Goal: Check status: Check status

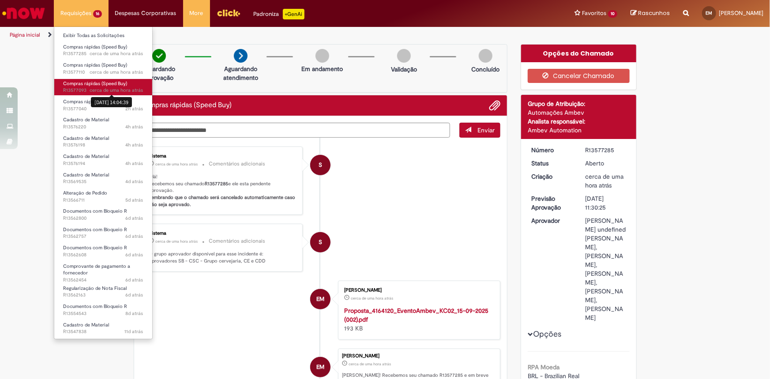
scroll to position [931, 0]
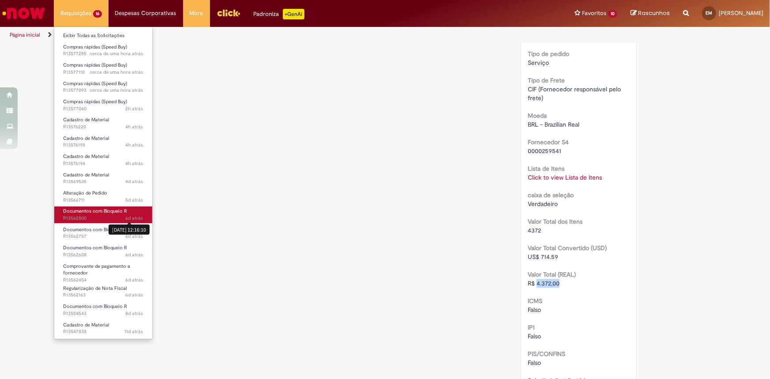
click at [126, 216] on span "6d atrás" at bounding box center [135, 218] width 18 height 7
click at [105, 211] on span "Documentos com Bloqueio R" at bounding box center [95, 211] width 64 height 7
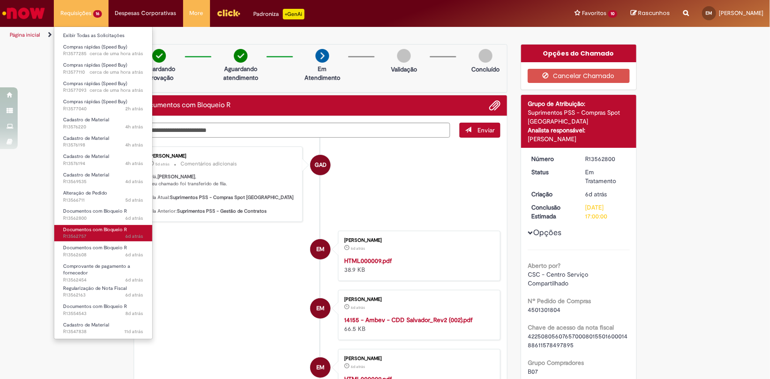
click at [123, 230] on span "Documentos com Bloqueio R" at bounding box center [95, 229] width 64 height 7
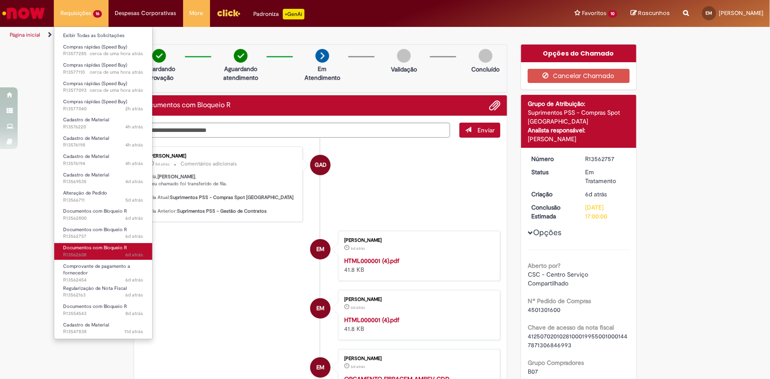
click at [117, 250] on span "Documentos com Bloqueio R" at bounding box center [95, 247] width 64 height 7
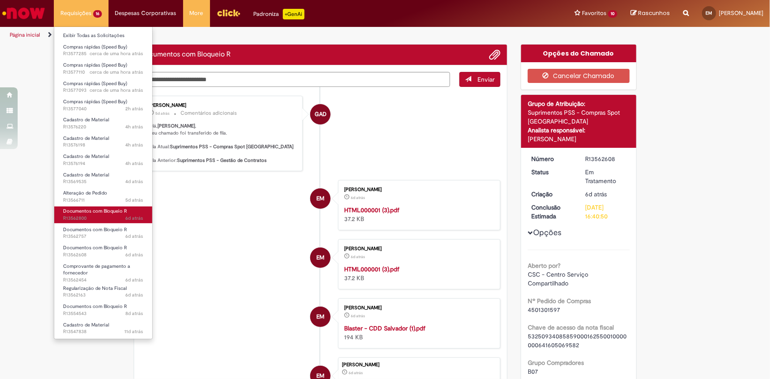
click at [102, 215] on span "6d atrás 6 dias atrás R13562800" at bounding box center [103, 218] width 80 height 7
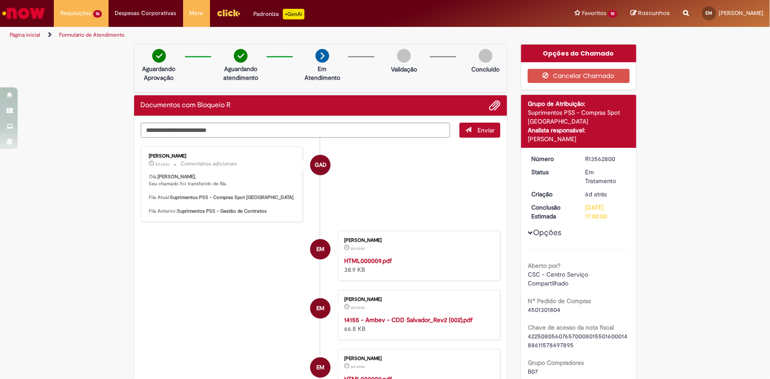
click at [606, 159] on div "R13562800" at bounding box center [605, 158] width 41 height 9
copy div "R13562800"
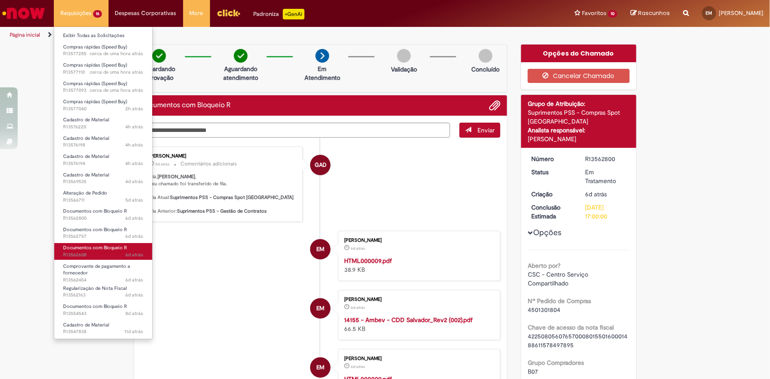
click at [108, 251] on span "6d atrás 6 dias atrás R13562608" at bounding box center [103, 254] width 80 height 7
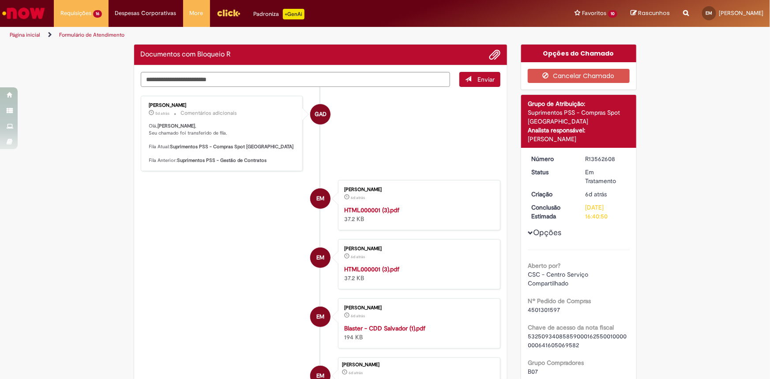
click at [592, 156] on div "R13562608" at bounding box center [605, 158] width 41 height 9
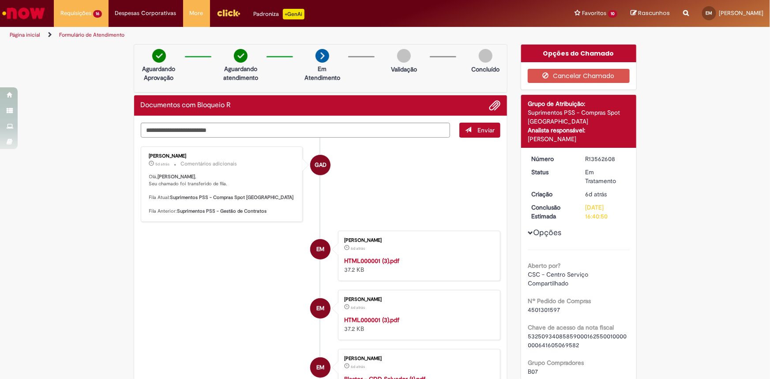
copy div "R13562608"
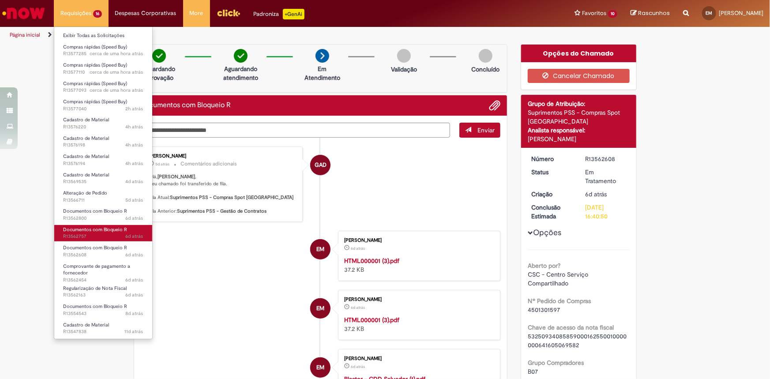
click at [105, 234] on span "6d atrás 6 dias atrás R13562757" at bounding box center [103, 236] width 80 height 7
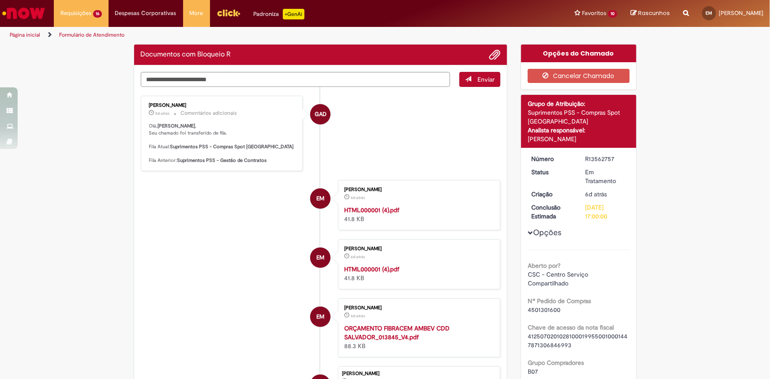
click at [595, 155] on div "R13562757" at bounding box center [605, 158] width 41 height 9
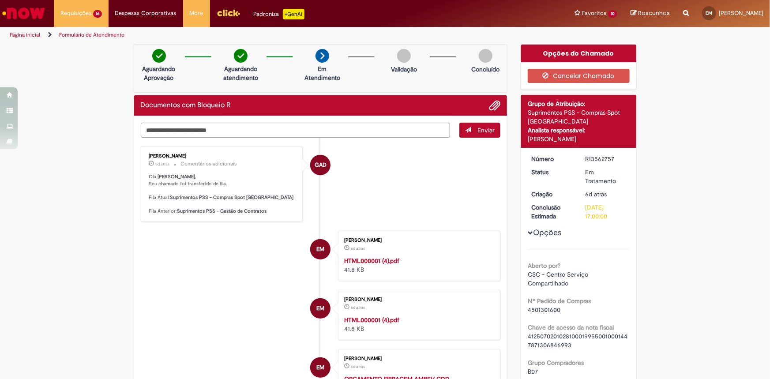
copy div "R13562757"
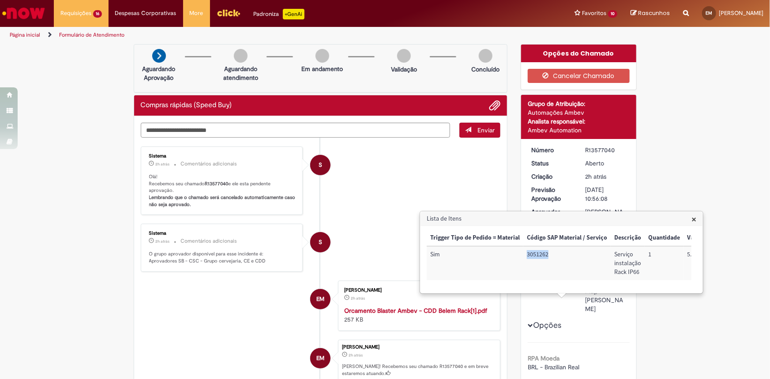
scroll to position [772, 0]
